Goal: Navigation & Orientation: Understand site structure

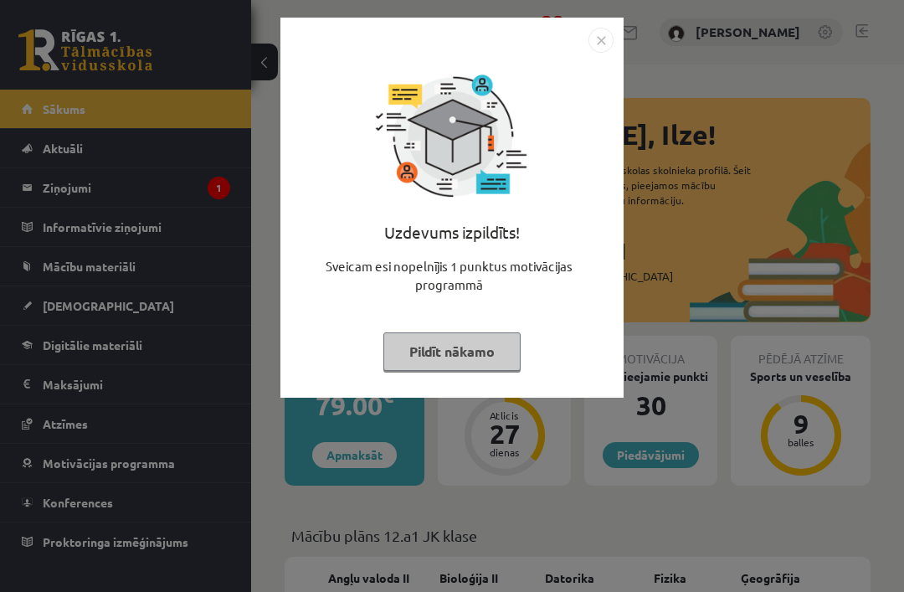
click at [497, 357] on button "Pildīt nākamo" at bounding box center [452, 351] width 137 height 39
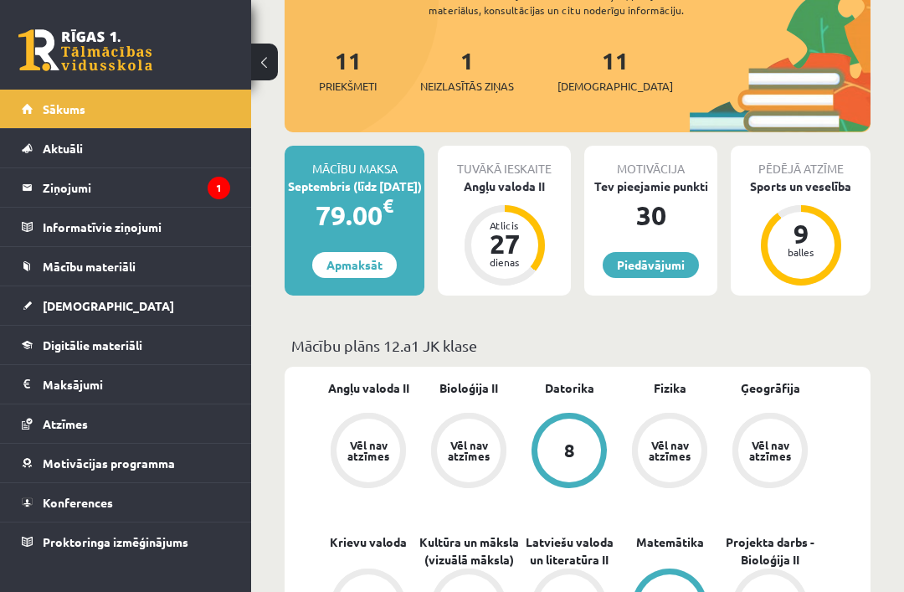
scroll to position [198, 0]
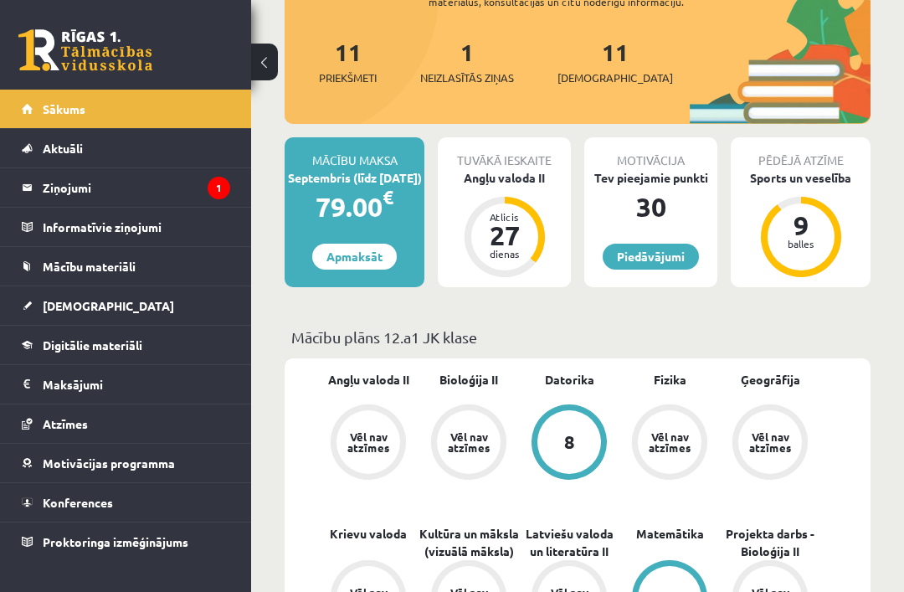
click at [196, 194] on legend "Ziņojumi 1" at bounding box center [137, 187] width 188 height 39
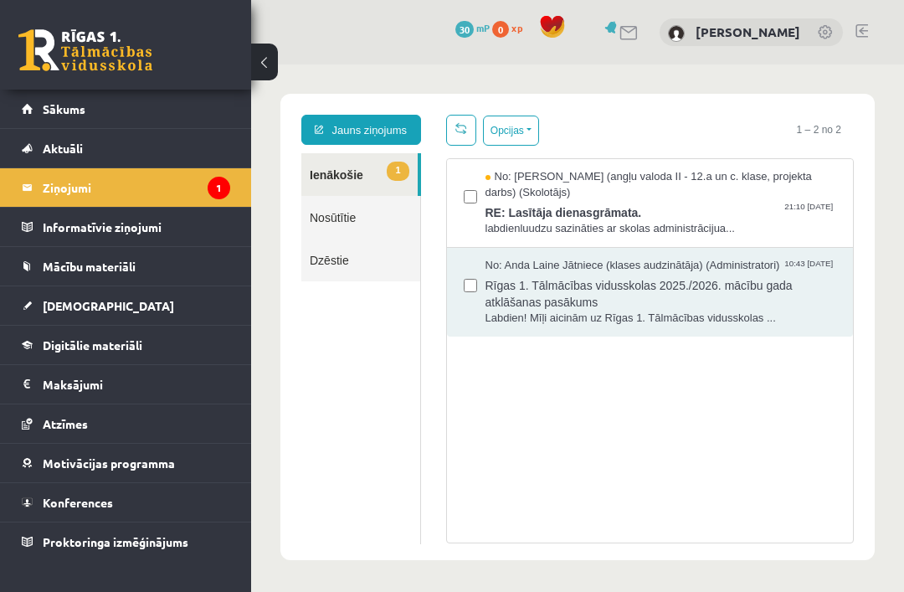
click at [730, 225] on span "labdienluudzu sazināties ar skolas administrācijua..." at bounding box center [662, 229] width 352 height 16
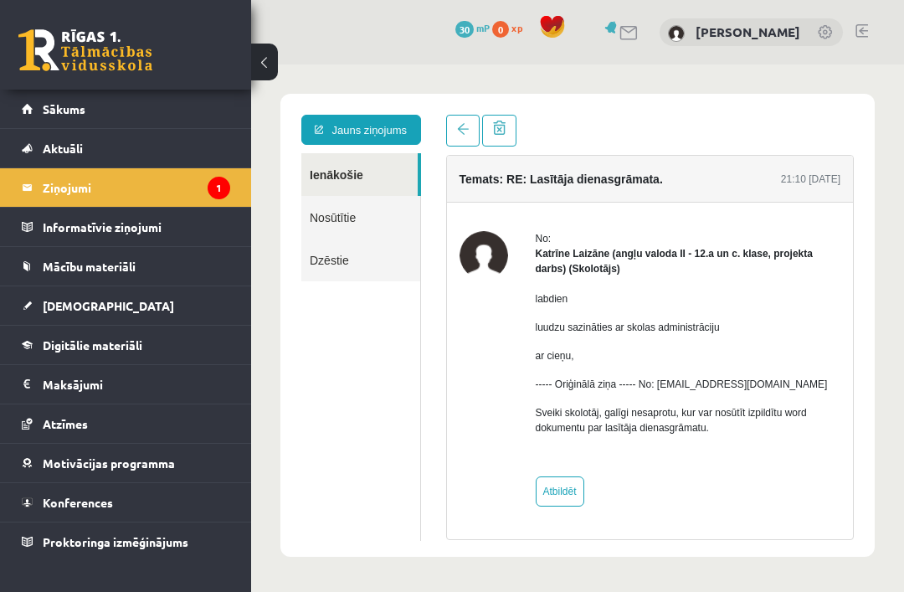
click at [161, 228] on legend "Informatīvie ziņojumi 0" at bounding box center [137, 227] width 188 height 39
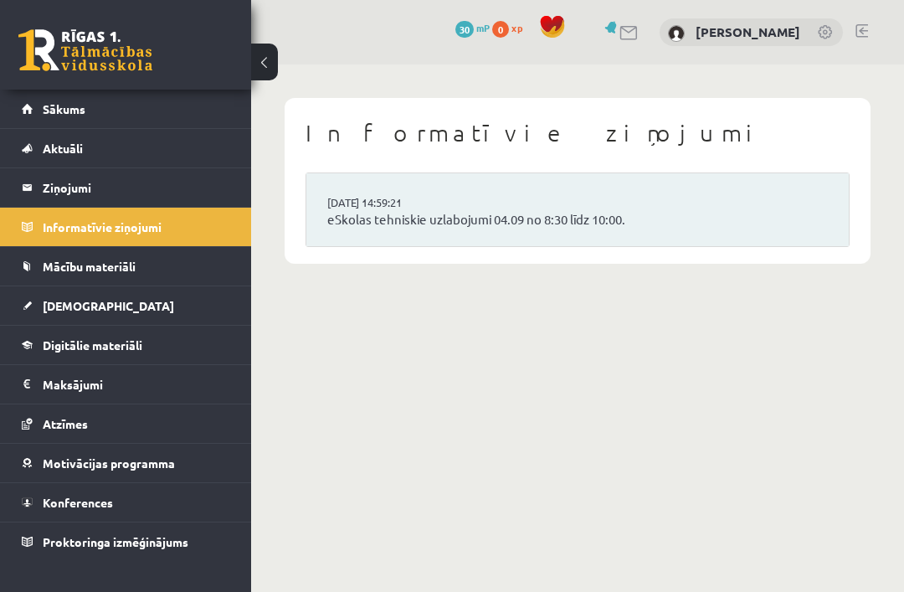
click at [131, 252] on link "Mācību materiāli" at bounding box center [126, 266] width 209 height 39
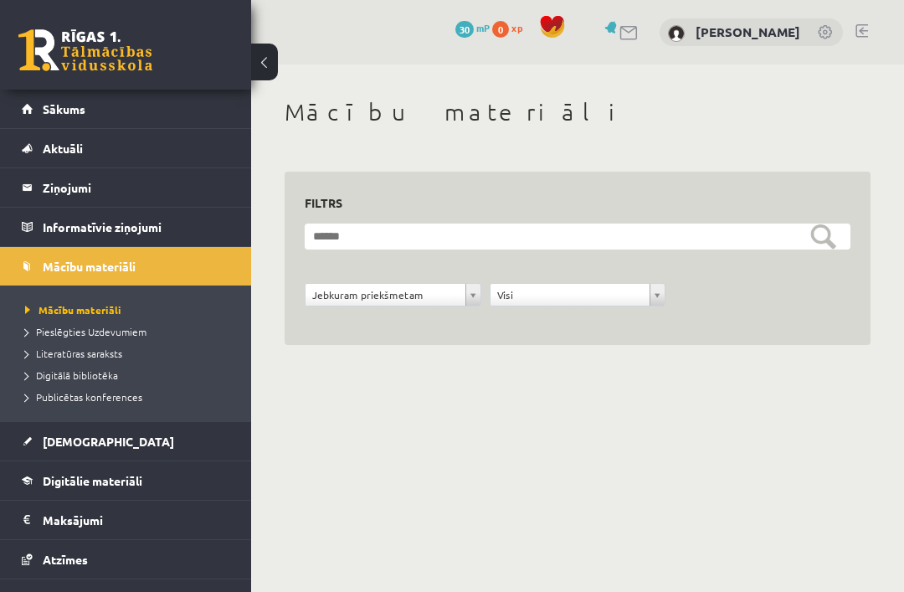
click at [88, 441] on span "[DEMOGRAPHIC_DATA]" at bounding box center [108, 441] width 131 height 15
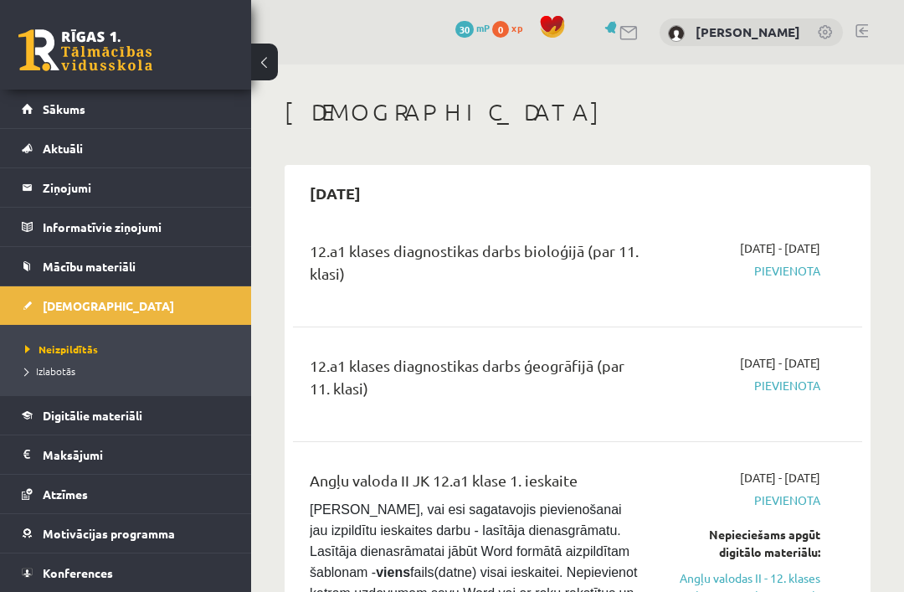
click at [95, 415] on span "Digitālie materiāli" at bounding box center [93, 415] width 100 height 15
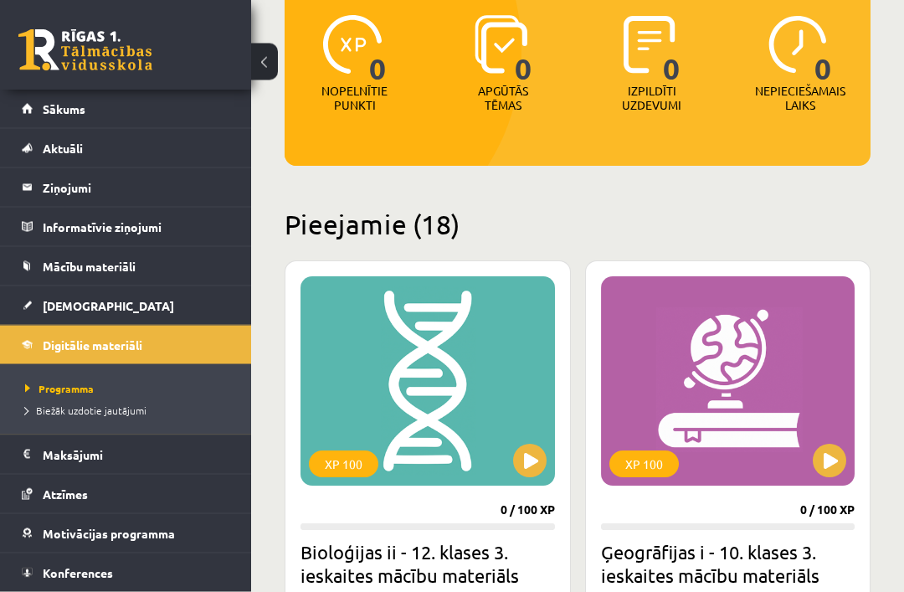
scroll to position [217, 0]
click at [131, 524] on link "Motivācijas programma" at bounding box center [126, 533] width 209 height 39
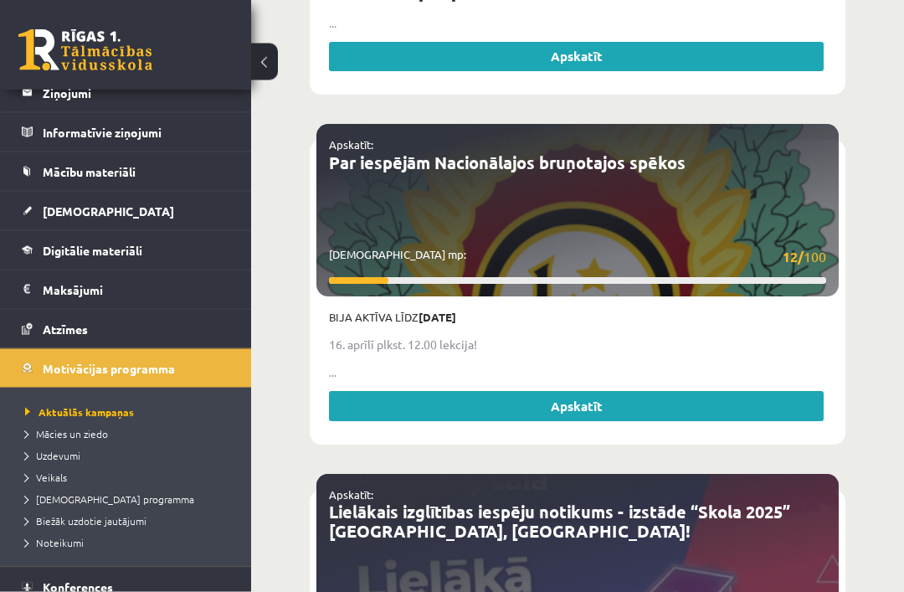
scroll to position [1357, 0]
click at [143, 324] on link "Atzīmes" at bounding box center [126, 329] width 209 height 39
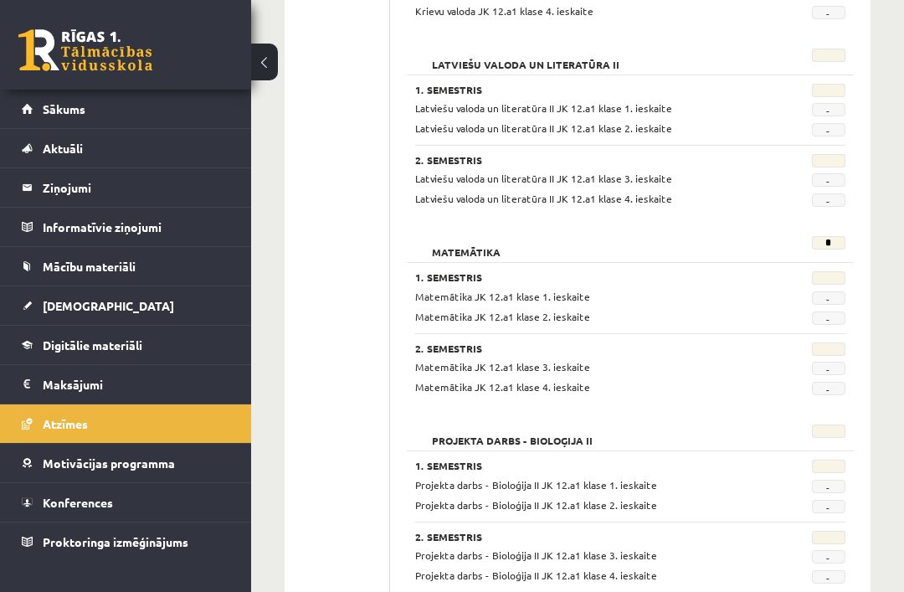
click at [95, 384] on legend "Maksājumi 0" at bounding box center [137, 384] width 188 height 39
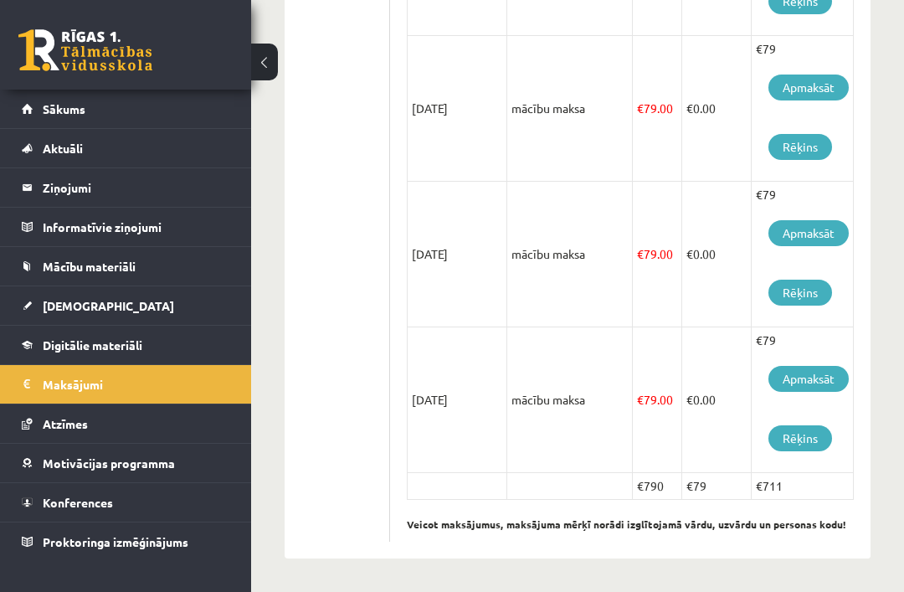
scroll to position [1235, 0]
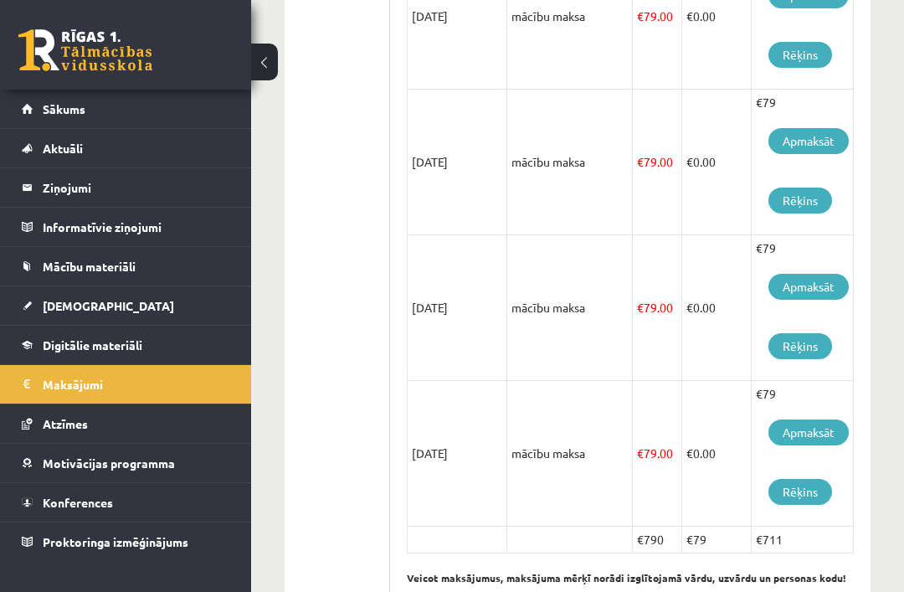
click at [93, 420] on link "Atzīmes" at bounding box center [126, 423] width 209 height 39
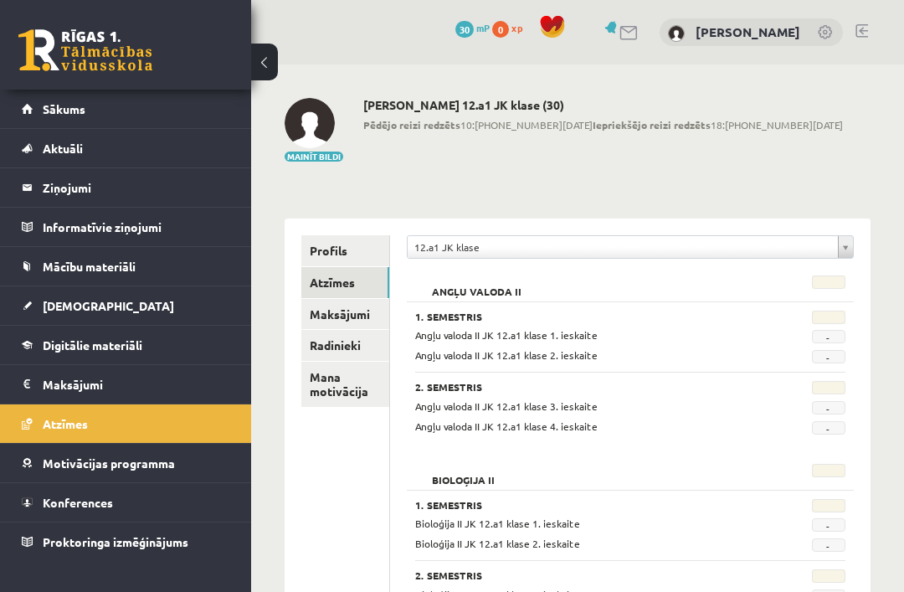
click at [361, 342] on link "Radinieki" at bounding box center [345, 345] width 88 height 31
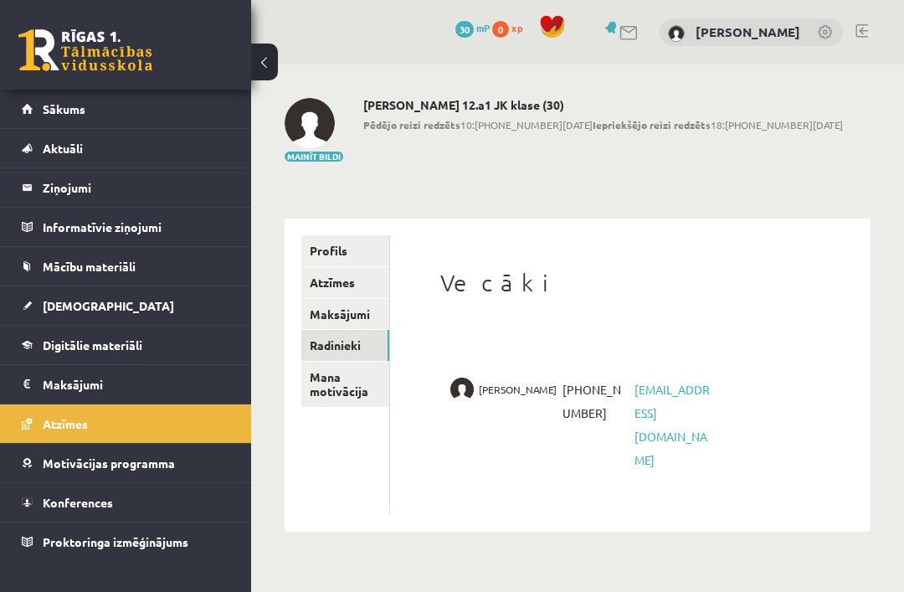
click at [151, 146] on link "Aktuāli" at bounding box center [126, 148] width 209 height 39
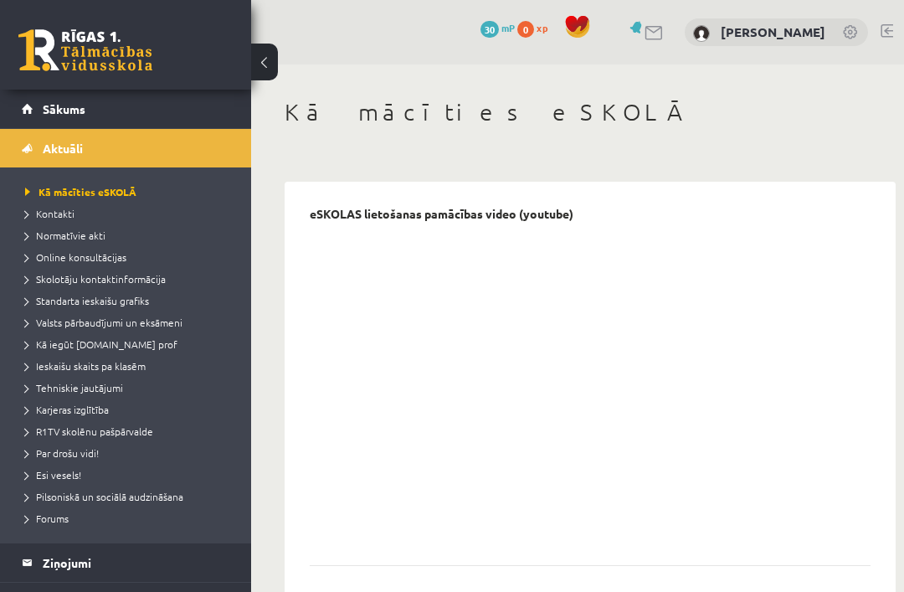
click at [105, 382] on span "Tehniskie jautājumi" at bounding box center [74, 387] width 98 height 13
